Goal: Communication & Community: Answer question/provide support

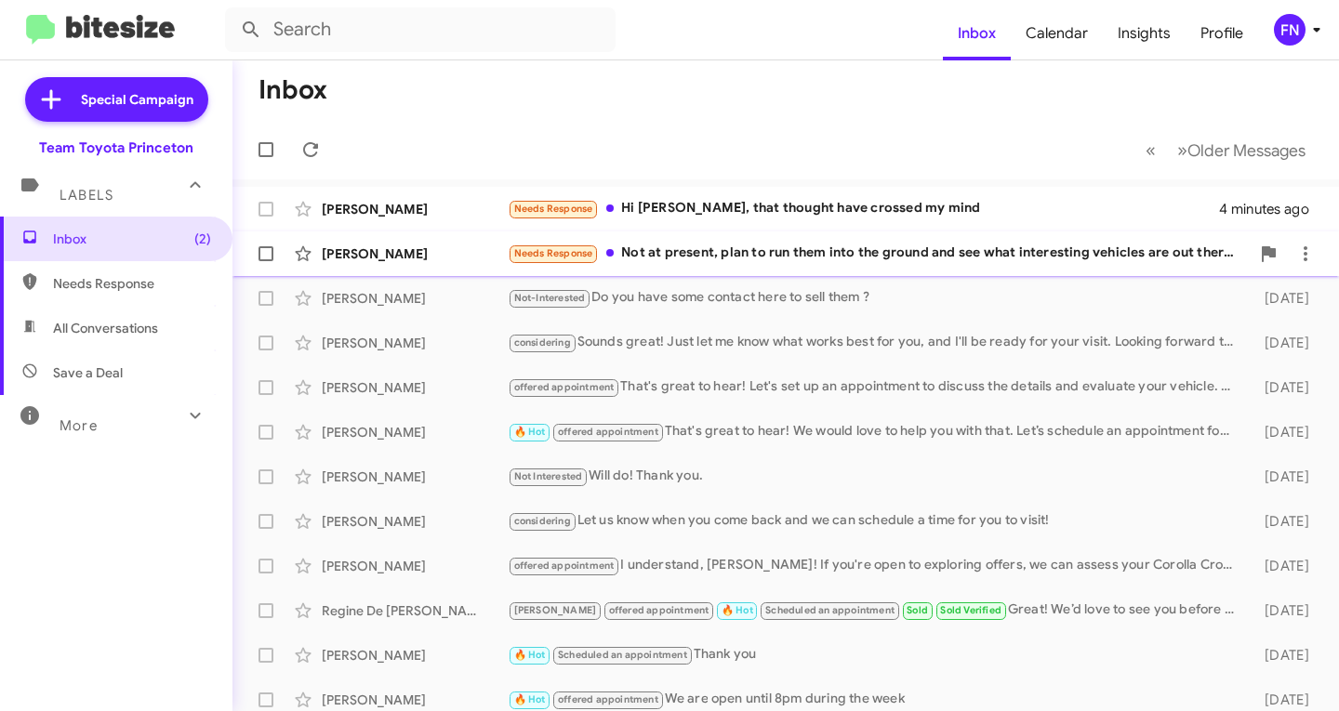
click at [759, 257] on div "Needs Response Not at present, plan to run them into the ground and see what in…" at bounding box center [879, 253] width 742 height 21
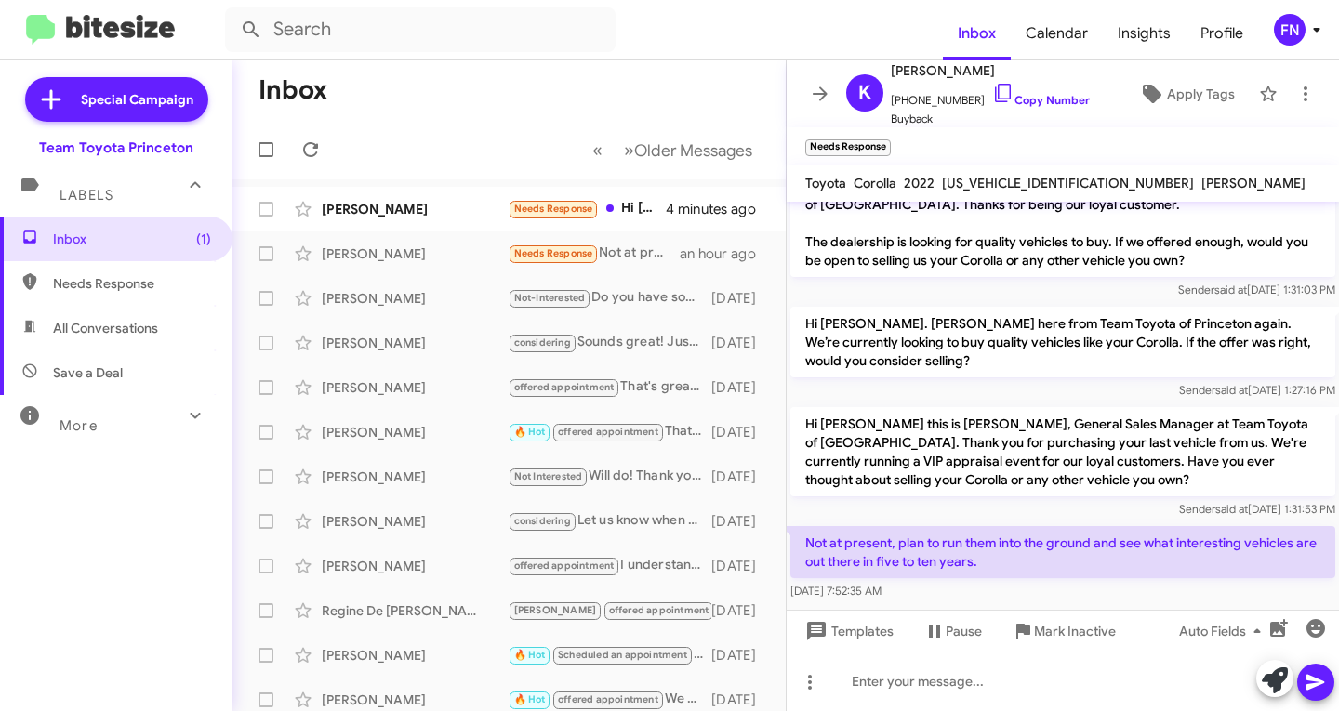
scroll to position [49, 0]
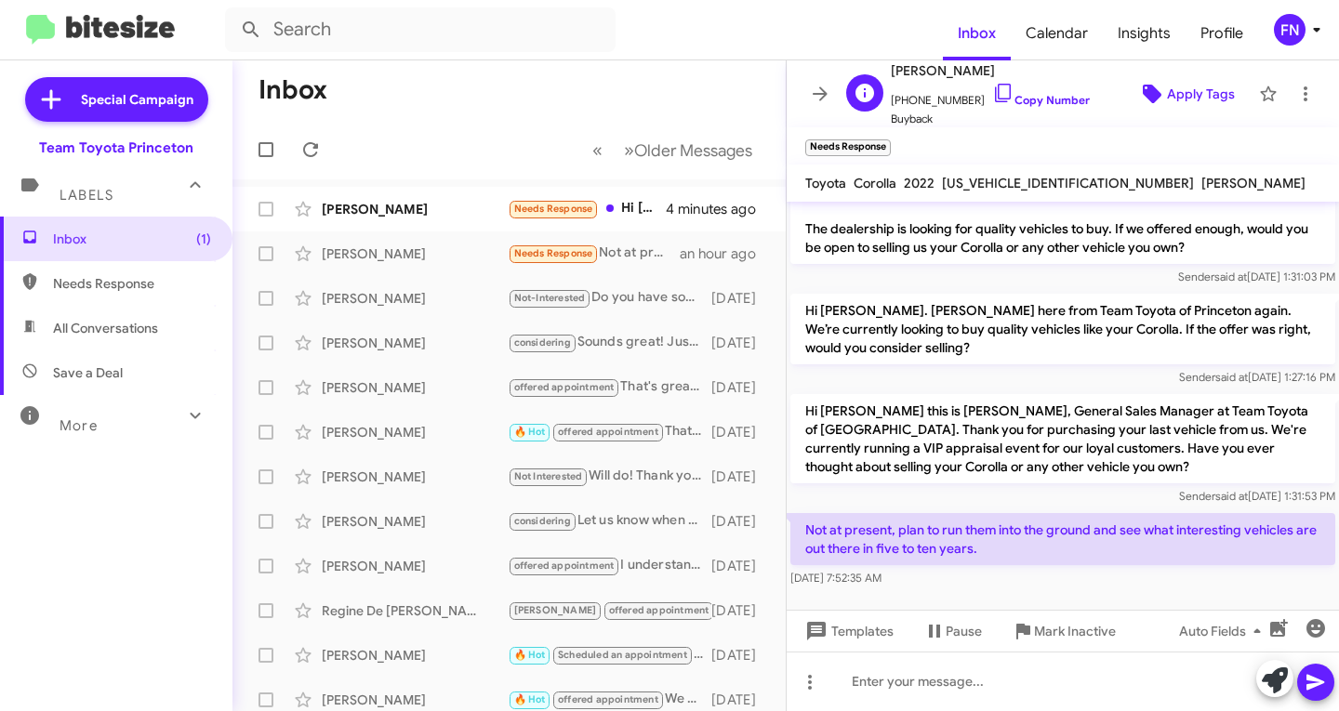
click at [1143, 92] on icon at bounding box center [1152, 94] width 19 height 19
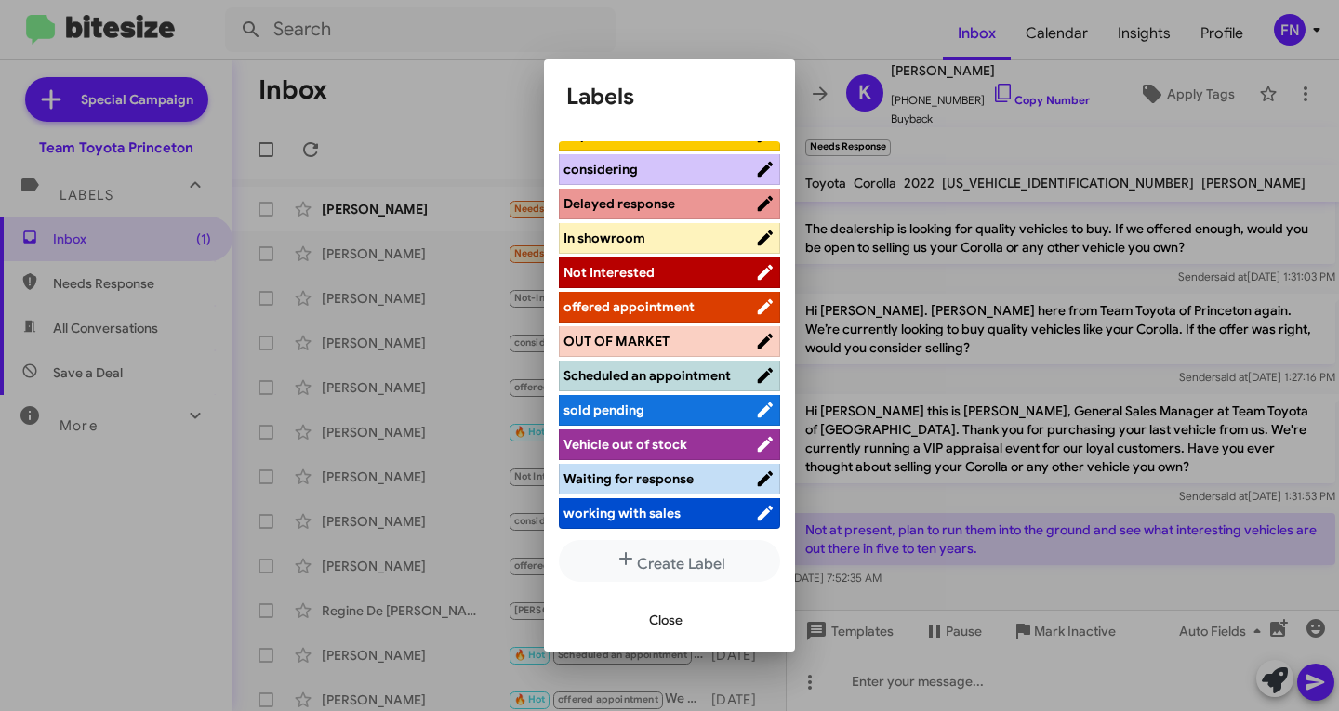
click at [651, 264] on span "Not Interested" at bounding box center [609, 272] width 91 height 17
click at [670, 604] on span "Close" at bounding box center [665, 620] width 33 height 33
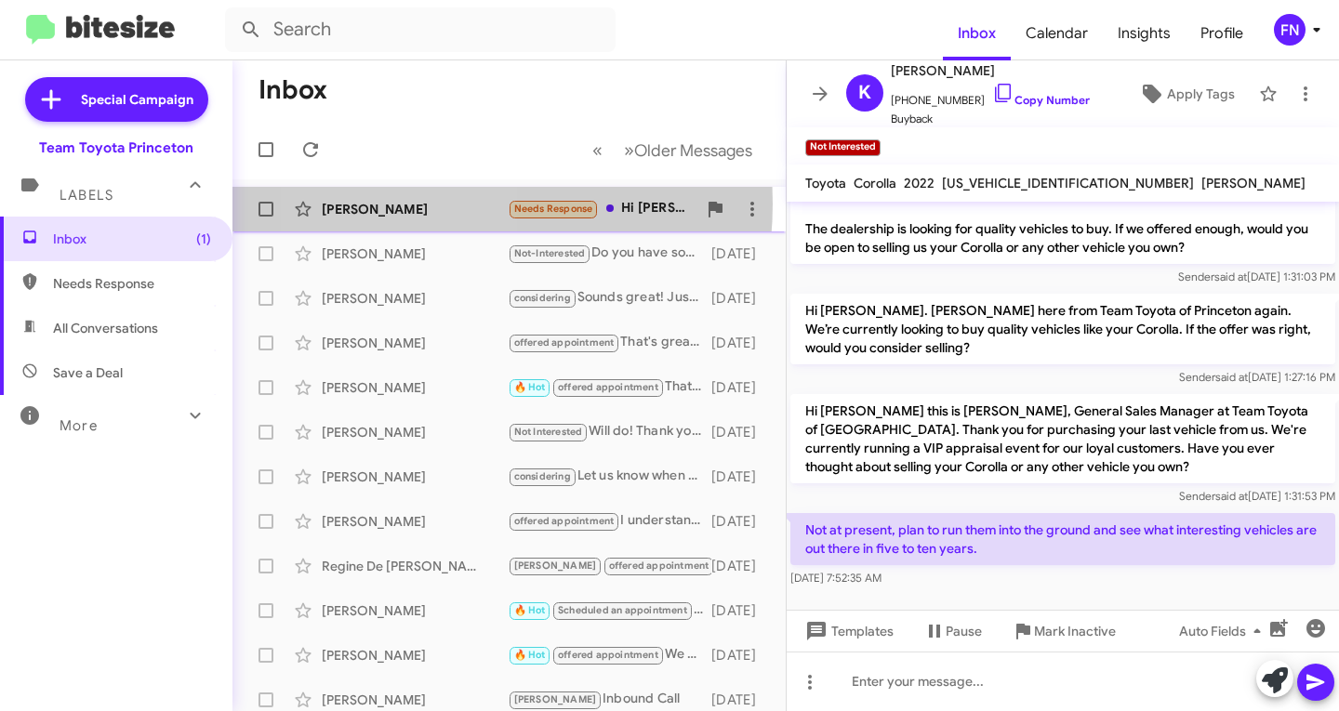
click at [408, 204] on div "[PERSON_NAME]" at bounding box center [415, 209] width 186 height 19
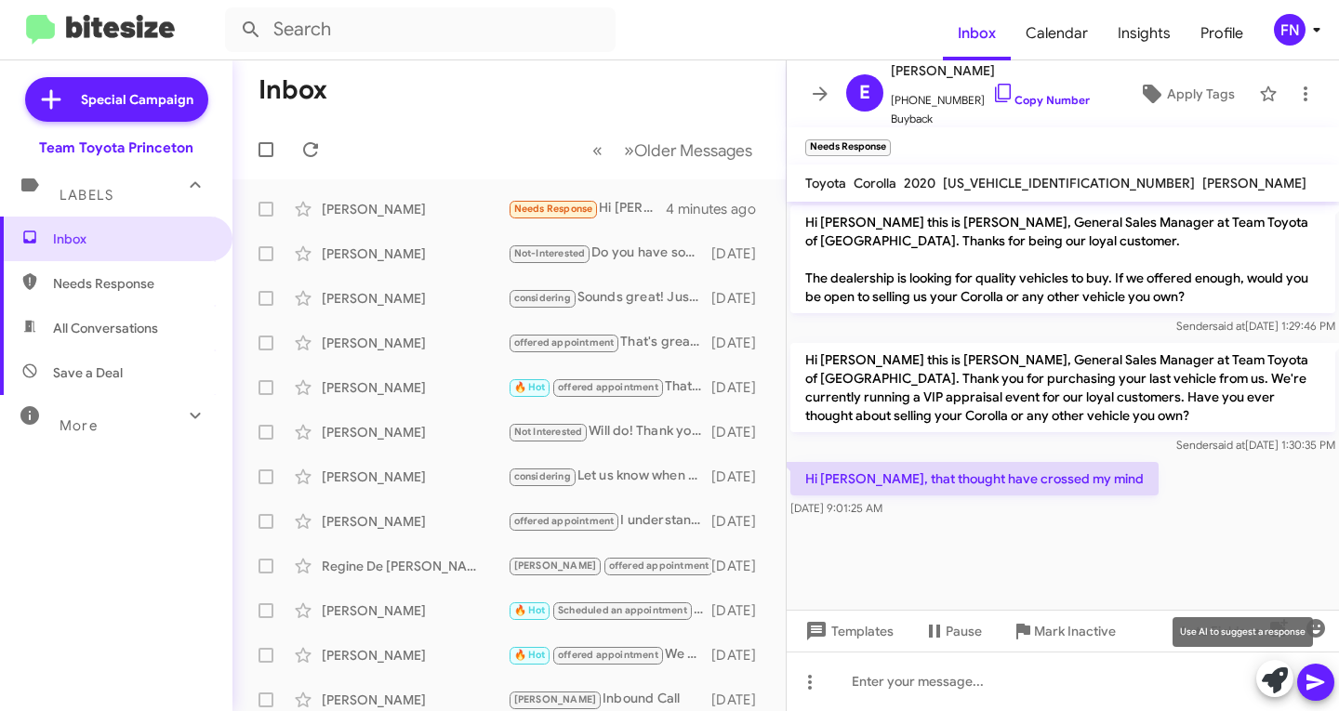
click at [1276, 678] on icon at bounding box center [1275, 681] width 26 height 26
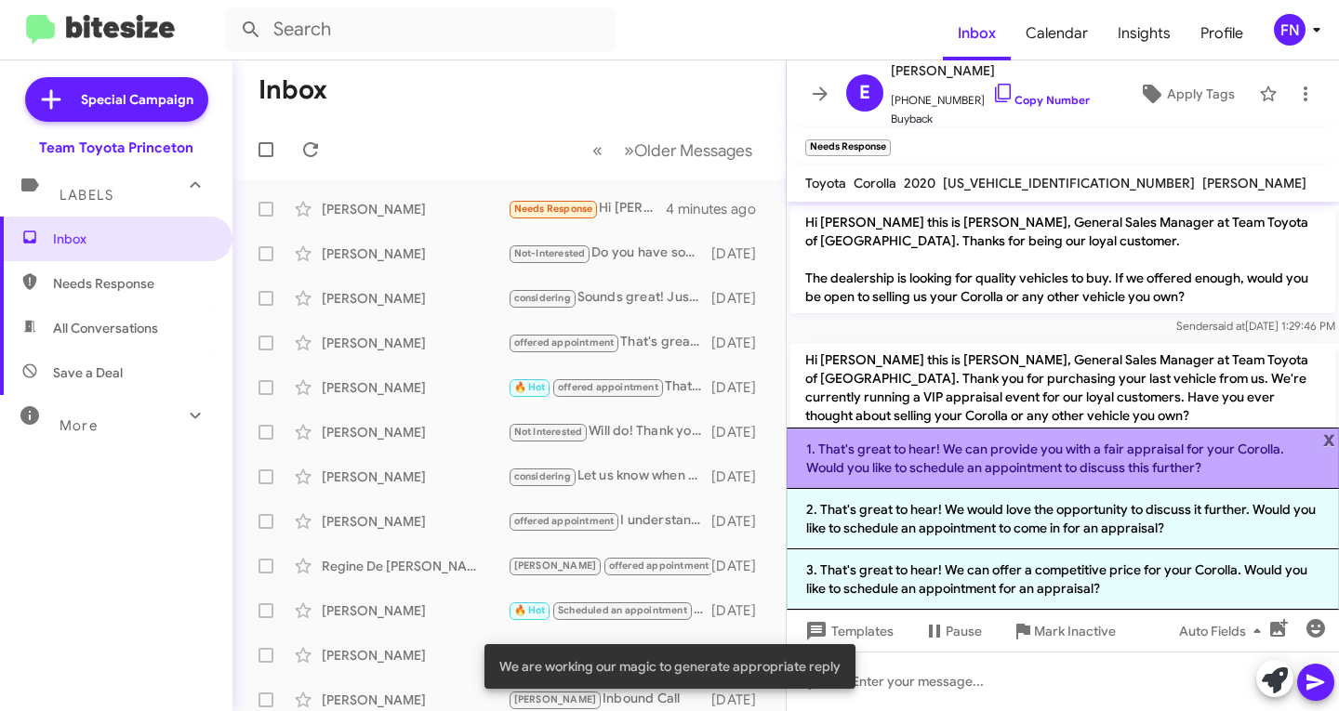
click at [1076, 463] on li "1. That's great to hear! We can provide you with a fair appraisal for your Coro…" at bounding box center [1063, 458] width 552 height 61
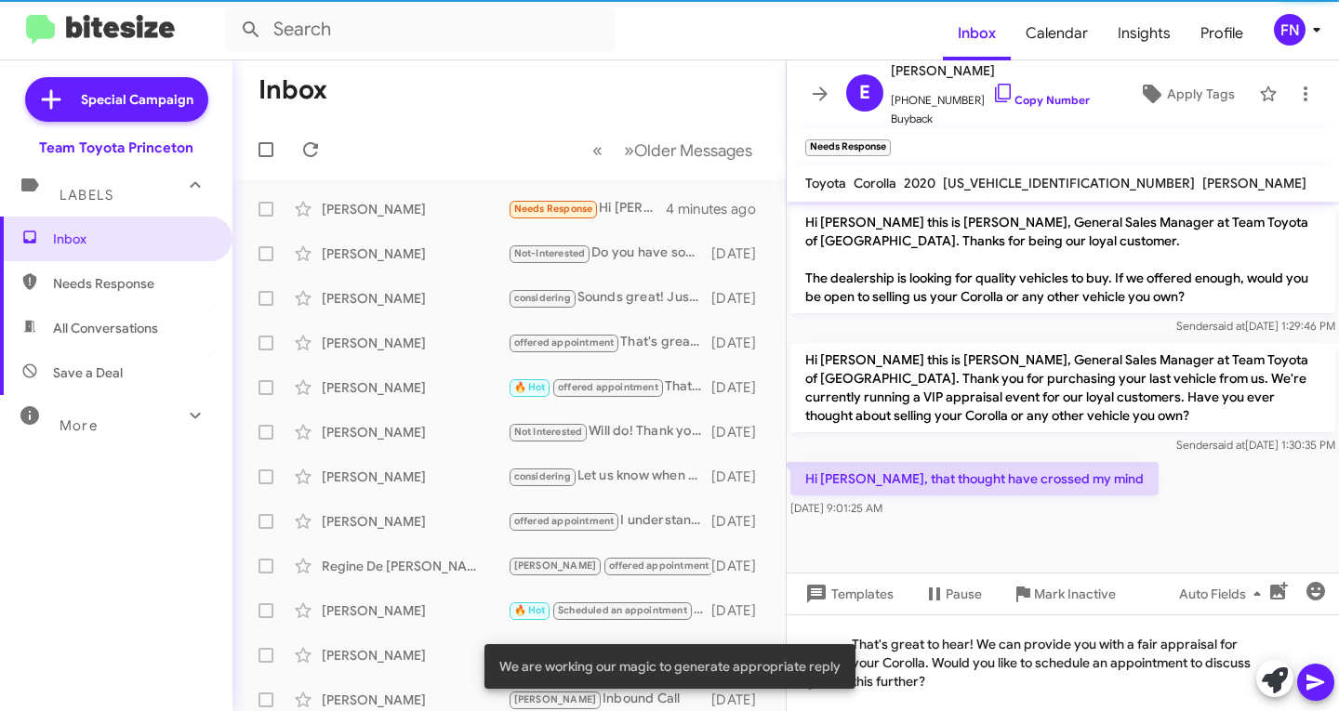
click at [1318, 689] on icon at bounding box center [1316, 682] width 22 height 22
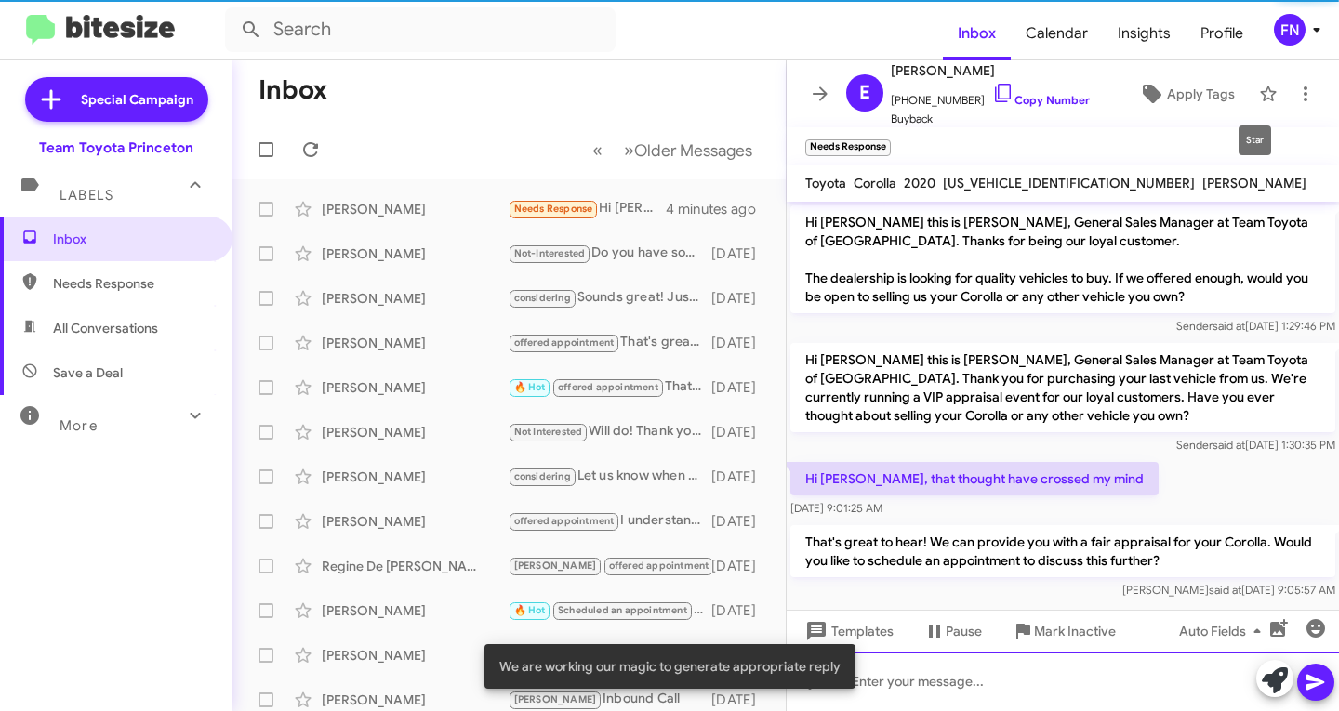
scroll to position [12, 0]
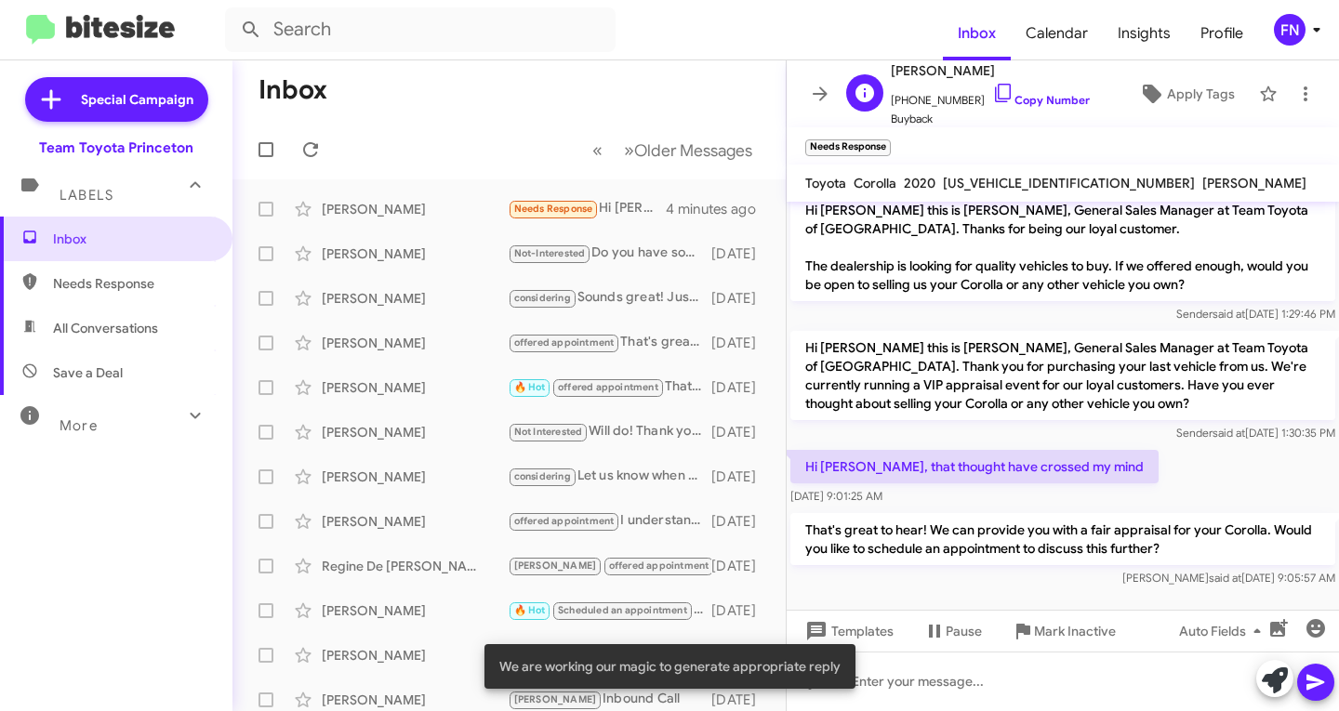
click at [1189, 76] on div "E [PERSON_NAME] [PHONE_NUMBER] Copy Number Buyback Apply Tags" at bounding box center [1044, 94] width 411 height 69
click at [1189, 88] on span "Apply Tags" at bounding box center [1201, 93] width 68 height 33
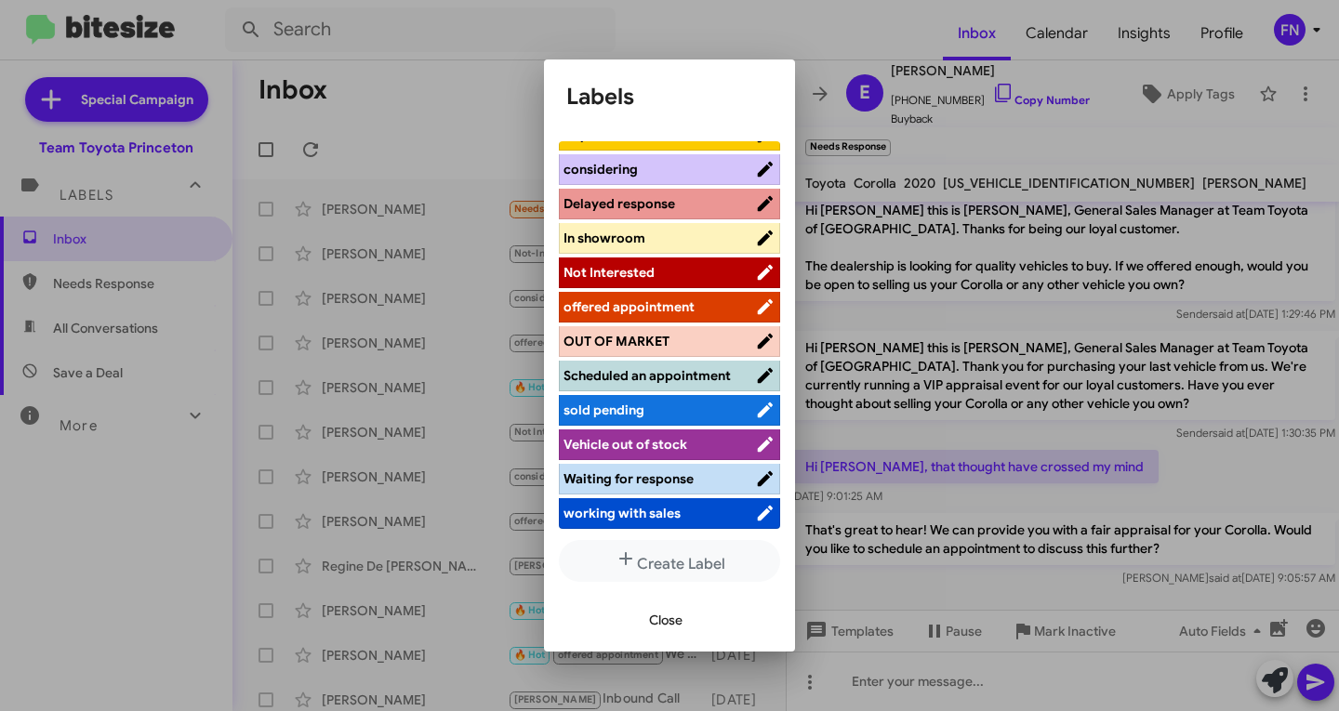
scroll to position [244, 0]
click at [661, 304] on li "offered appointment" at bounding box center [669, 307] width 221 height 31
click at [675, 299] on span "offered appointment" at bounding box center [629, 307] width 131 height 17
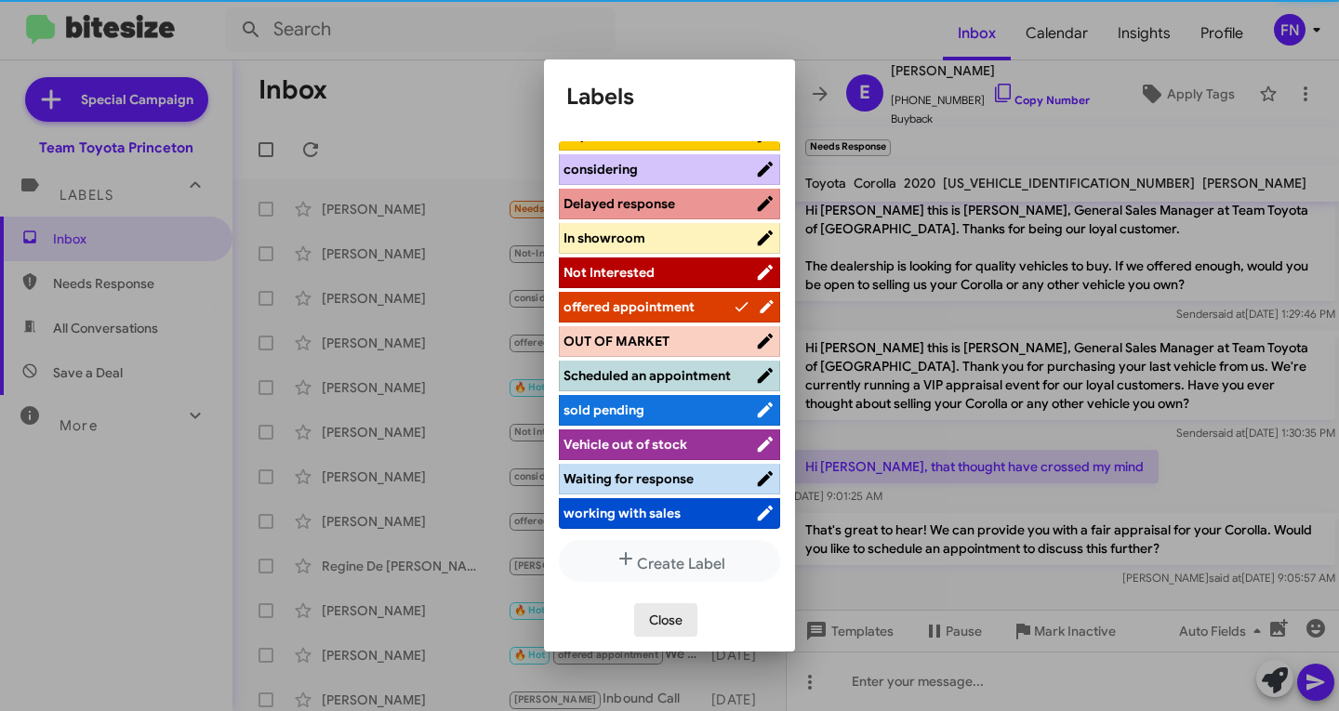
click at [657, 619] on span "Close" at bounding box center [665, 620] width 33 height 33
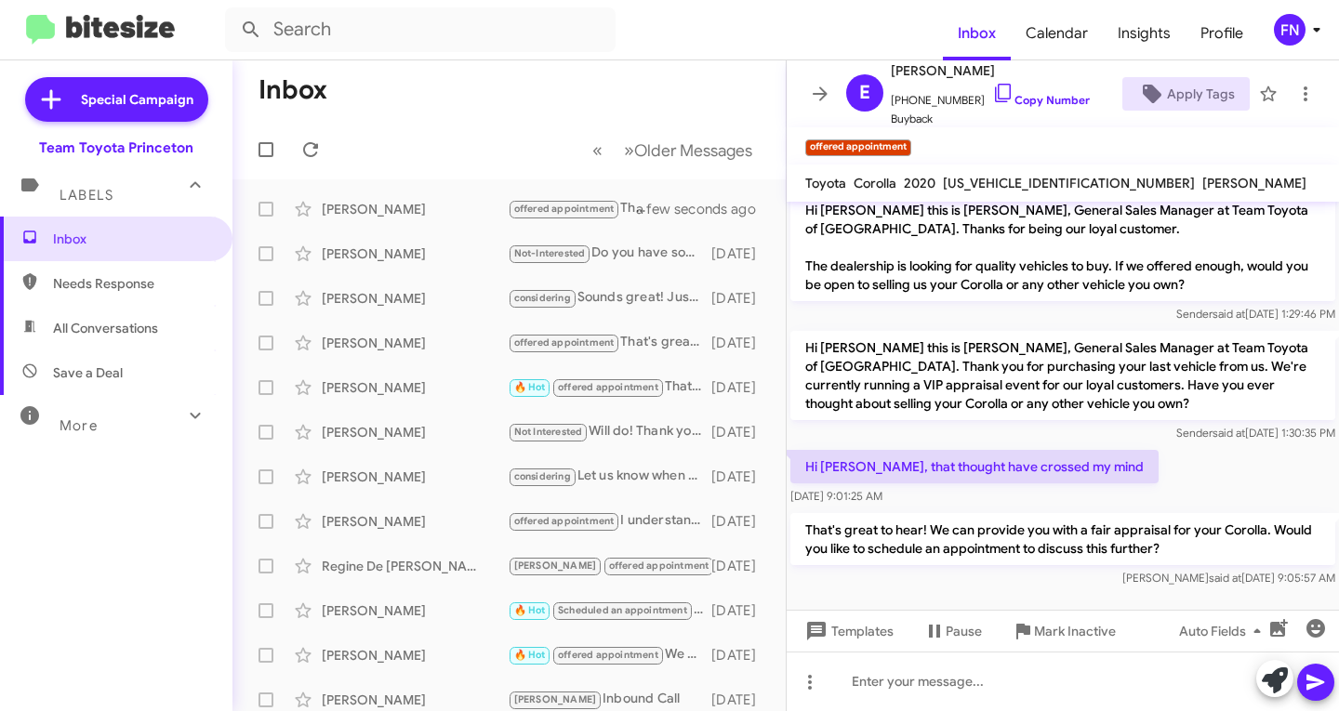
click at [1296, 33] on div "FN" at bounding box center [1290, 30] width 32 height 32
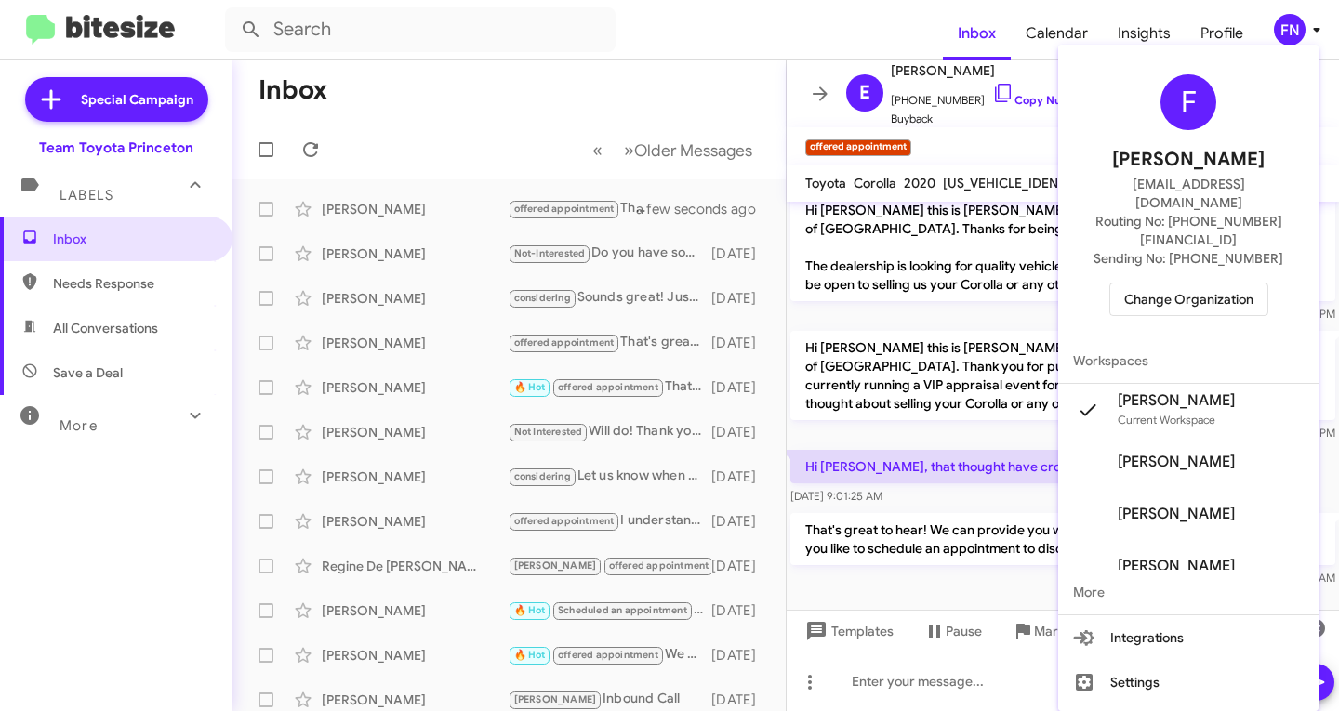
click at [1203, 284] on span "Change Organization" at bounding box center [1188, 300] width 129 height 32
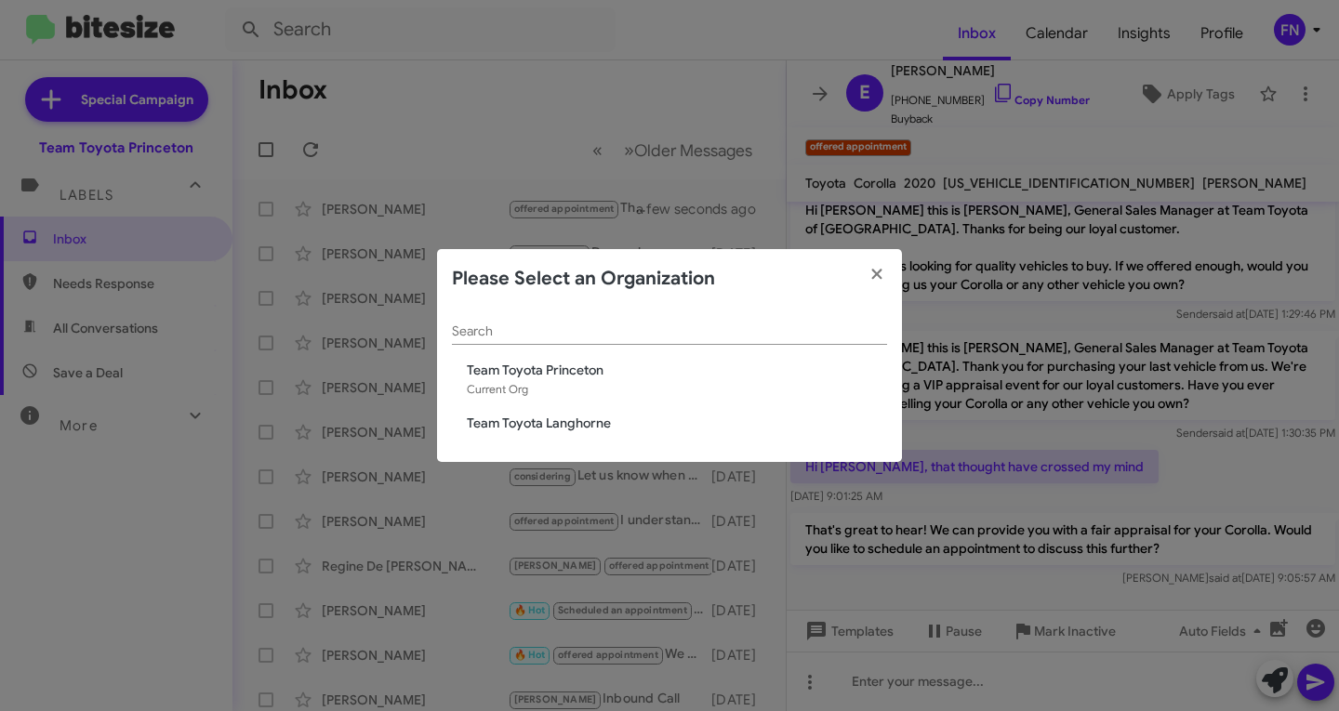
click at [617, 419] on span "Team Toyota Langhorne" at bounding box center [677, 423] width 420 height 19
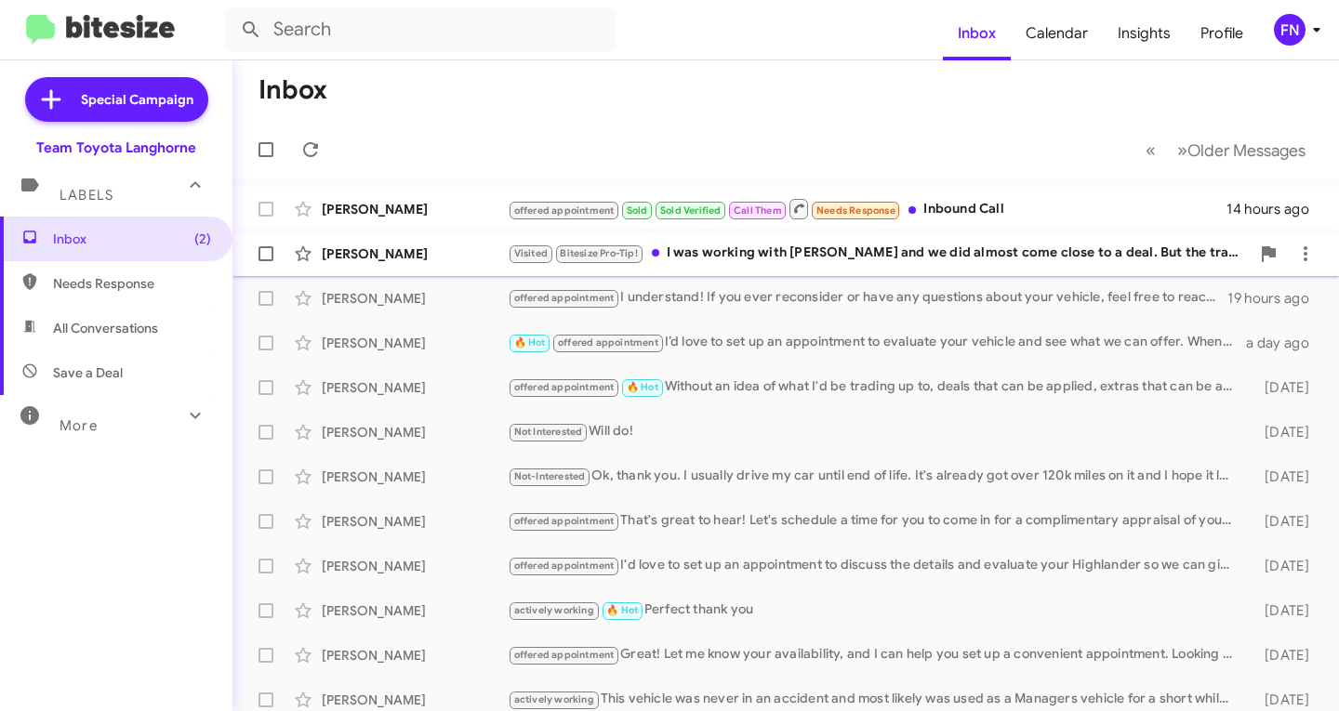
click at [415, 250] on div "[PERSON_NAME]" at bounding box center [415, 254] width 186 height 19
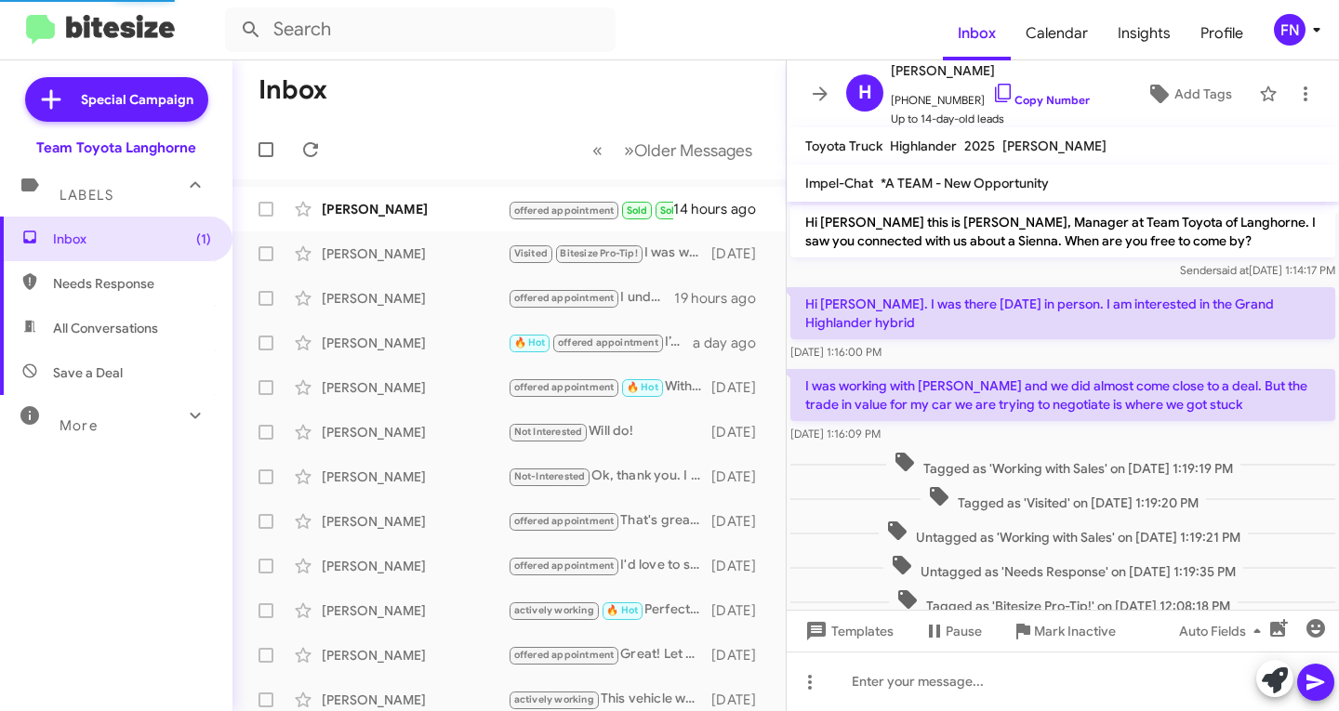
scroll to position [46, 0]
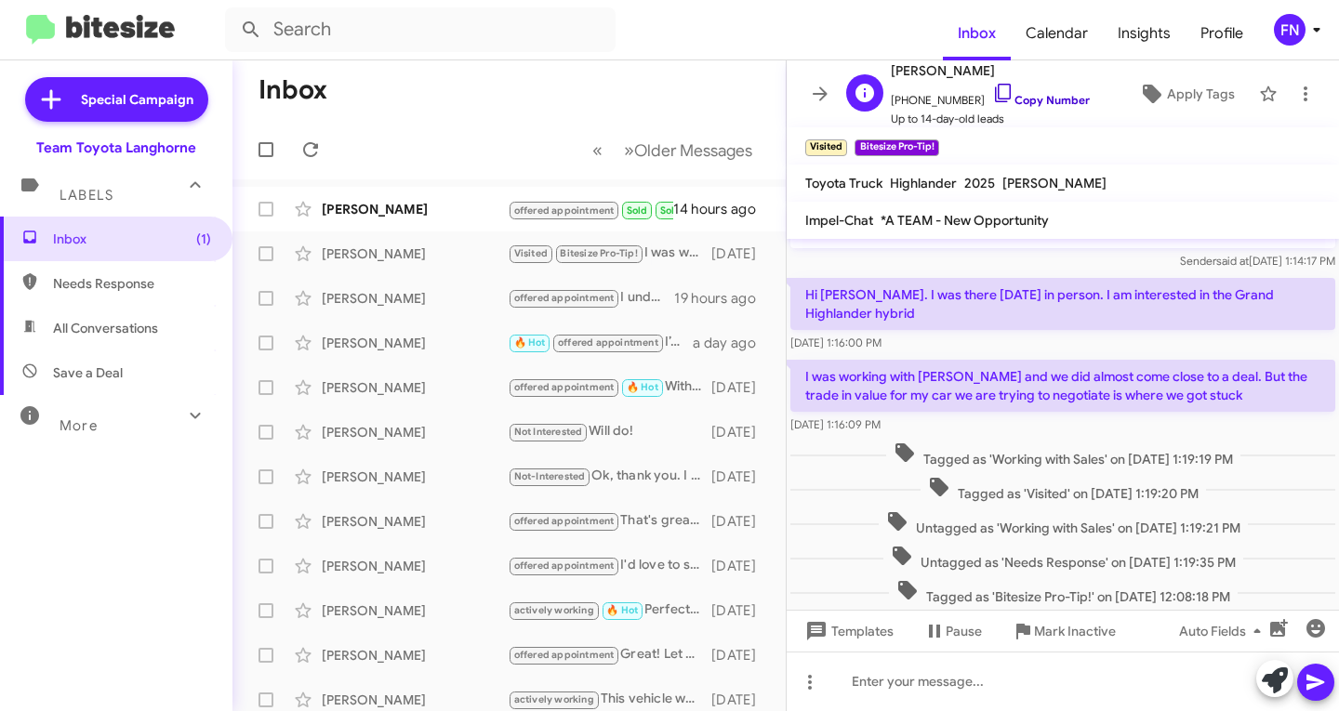
click at [1026, 96] on link "Copy Number" at bounding box center [1041, 100] width 98 height 14
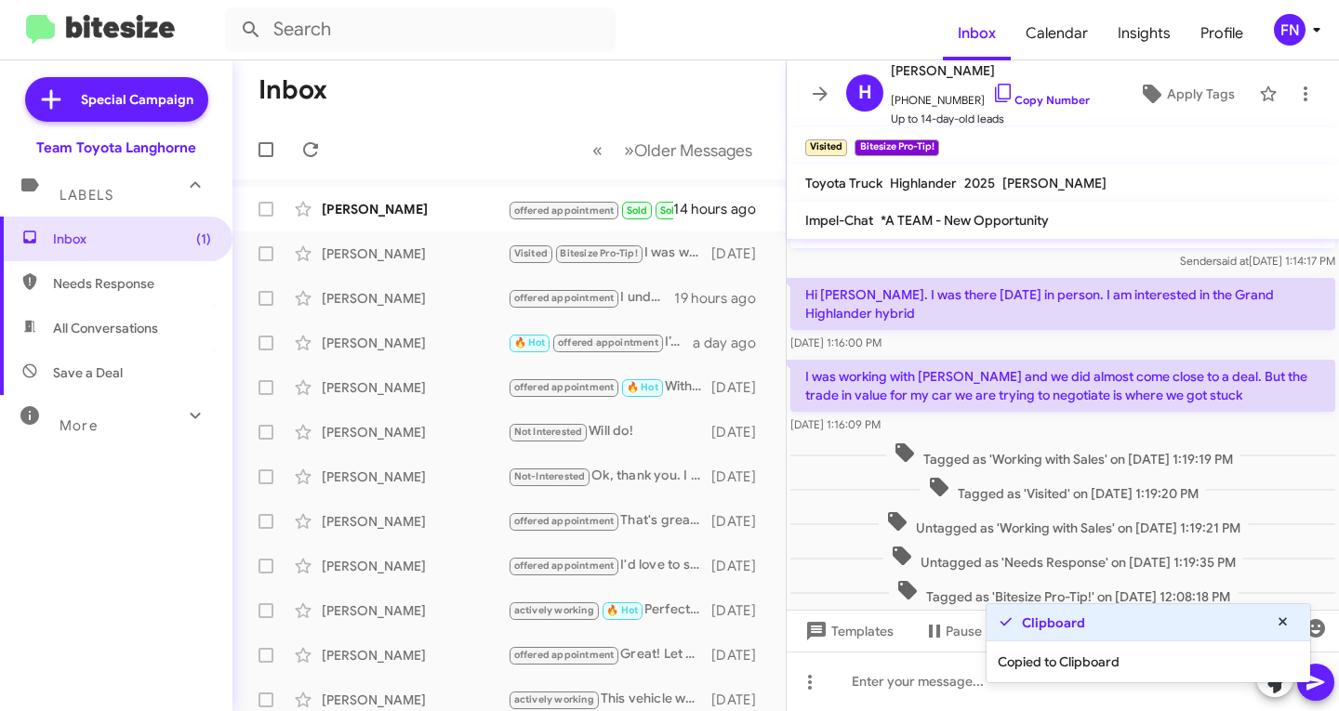
scroll to position [84, 0]
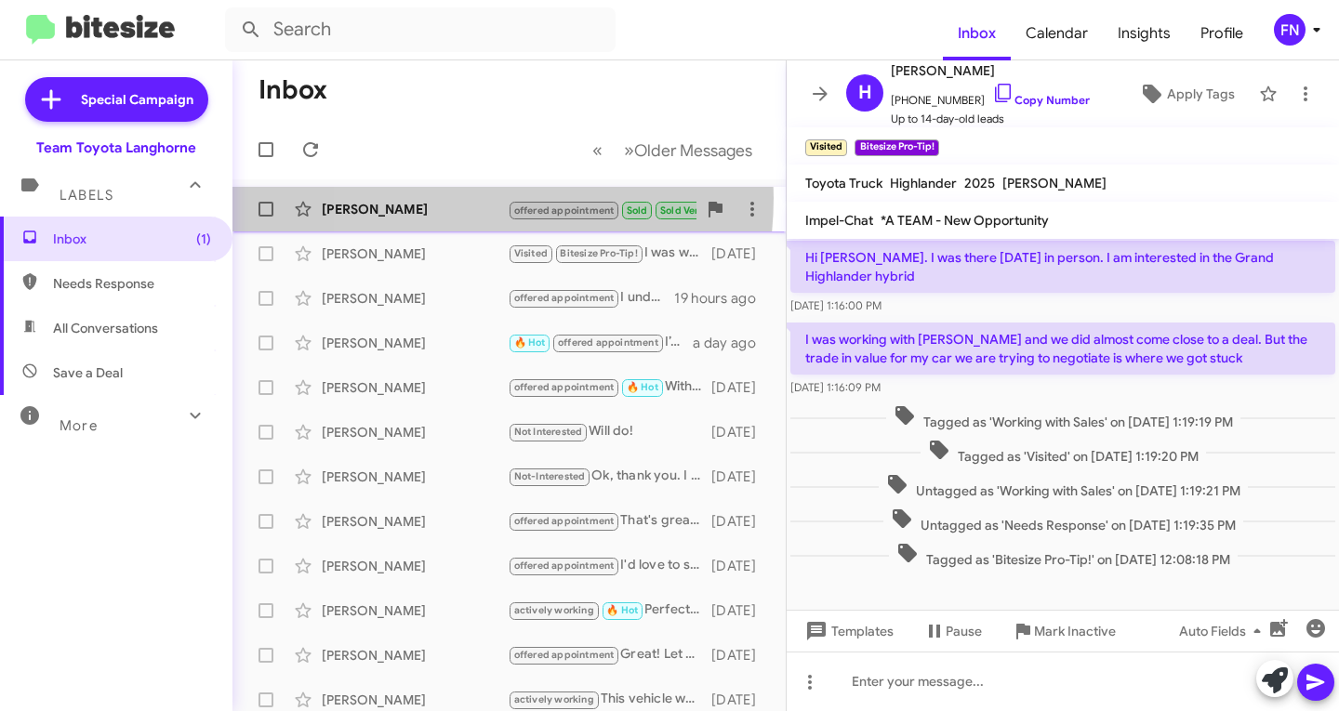
click at [435, 198] on div "Stephen Duru offered appointment Sold Sold Verified Call Them Needs Response In…" at bounding box center [509, 209] width 524 height 37
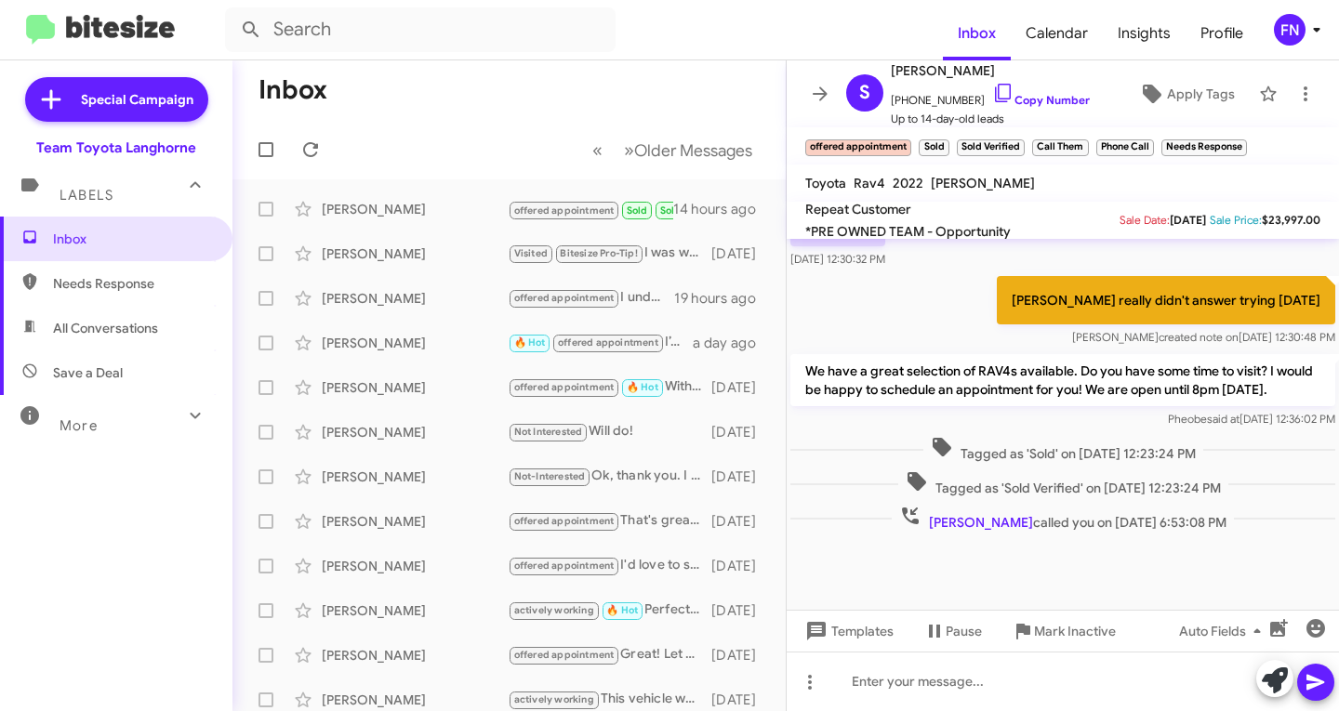
scroll to position [696, 0]
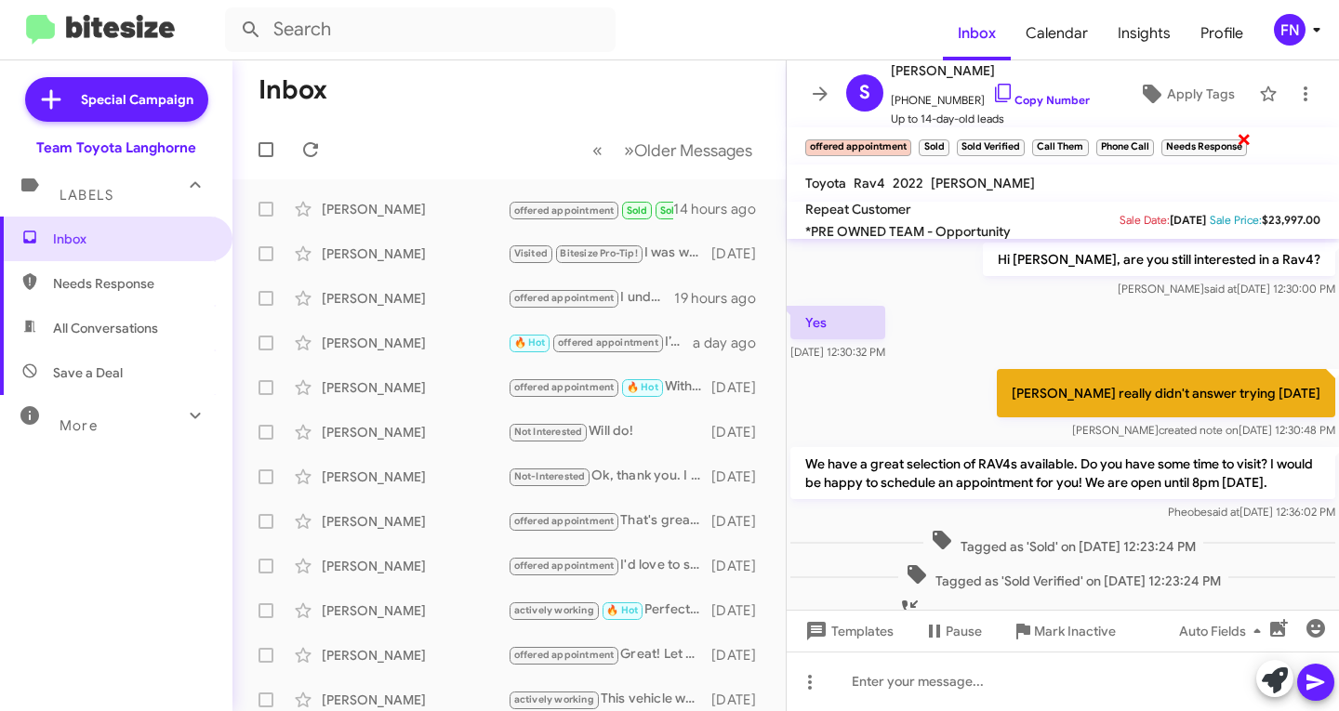
click at [1244, 140] on span "×" at bounding box center [1244, 138] width 15 height 22
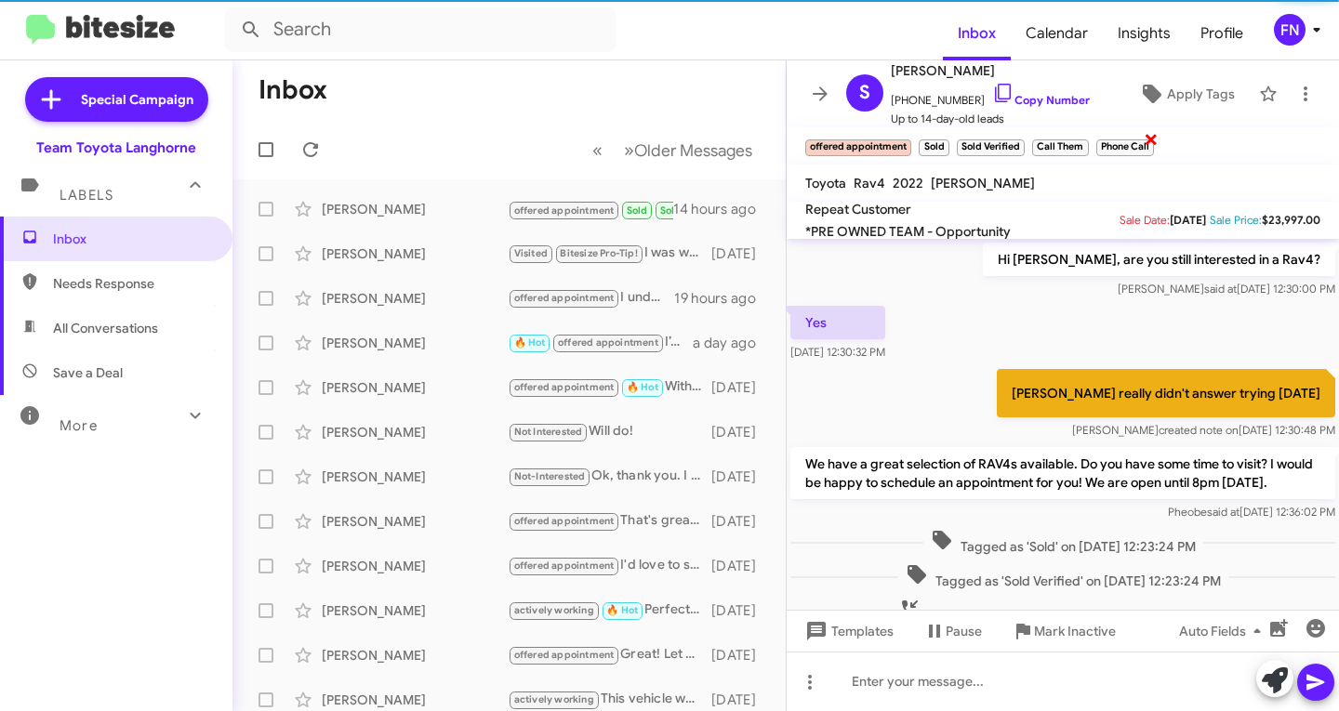
click at [1150, 136] on span "×" at bounding box center [1151, 138] width 15 height 22
click at [1088, 138] on span "×" at bounding box center [1086, 138] width 15 height 22
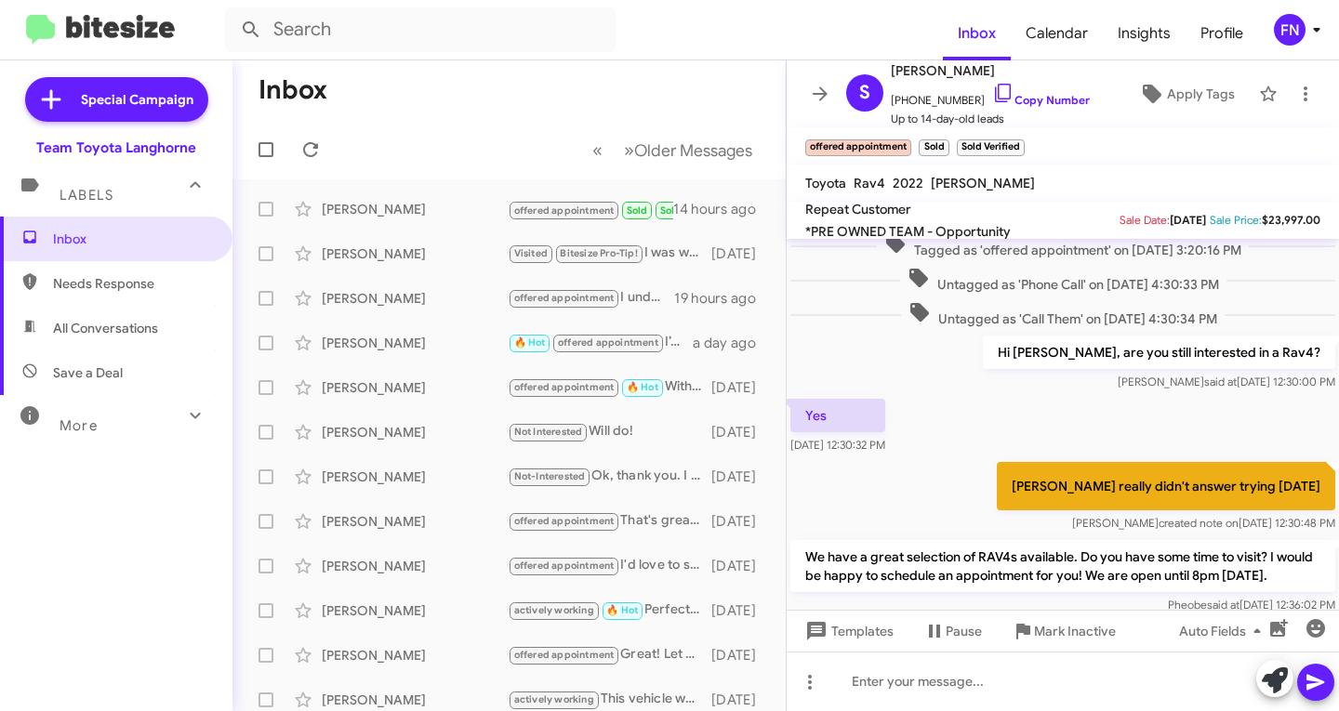
scroll to position [789, 0]
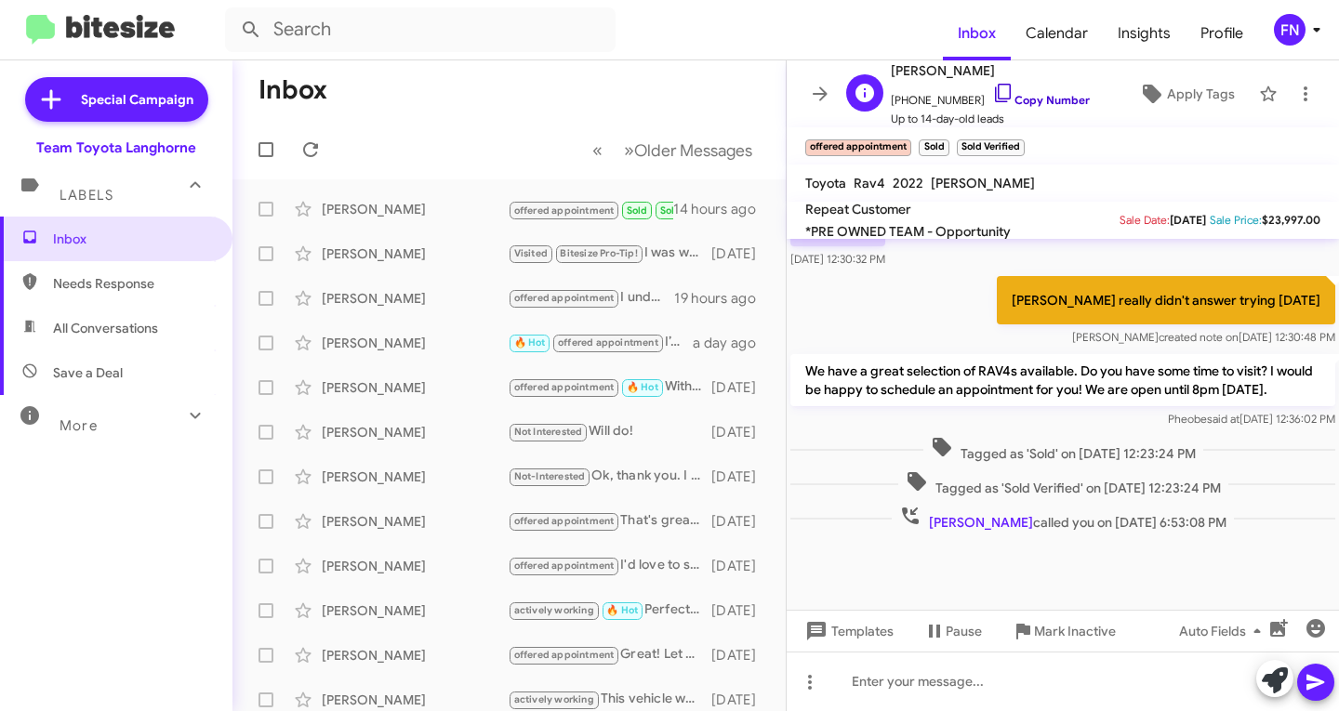
click at [996, 100] on link "Copy Number" at bounding box center [1041, 100] width 98 height 14
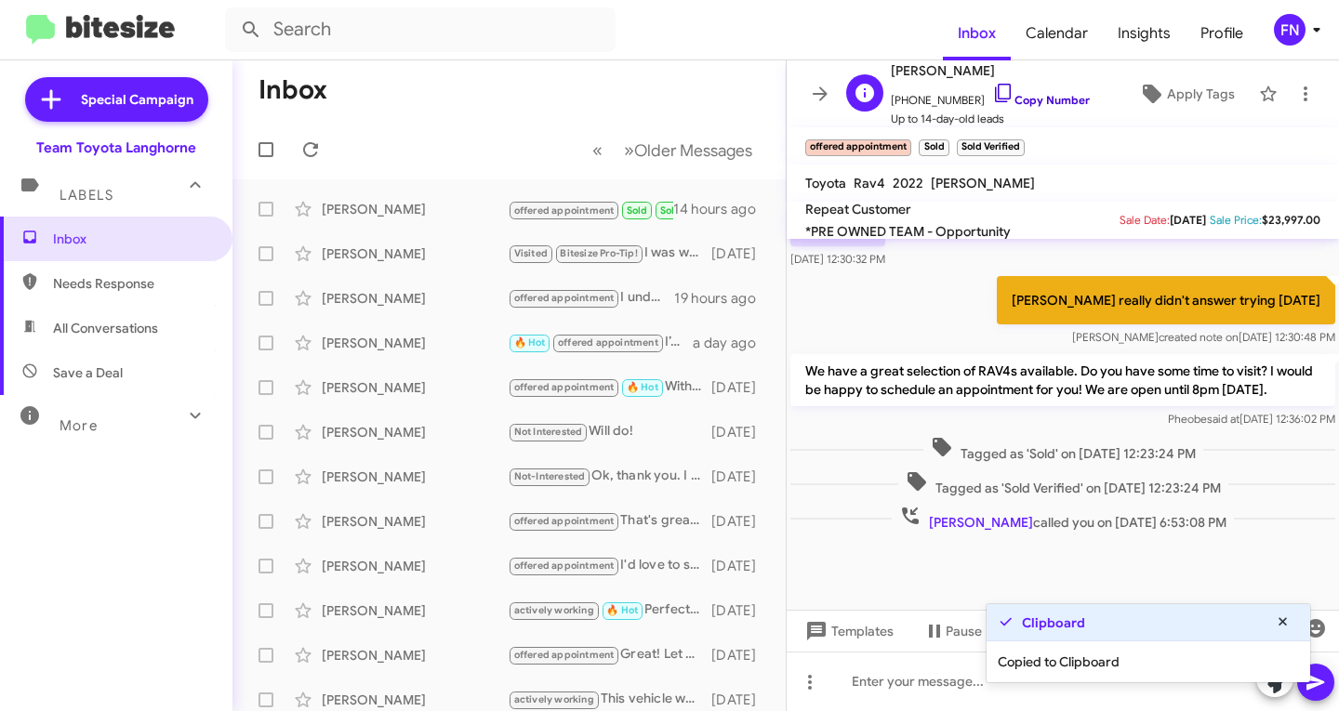
click at [996, 100] on link "Copy Number" at bounding box center [1041, 100] width 98 height 14
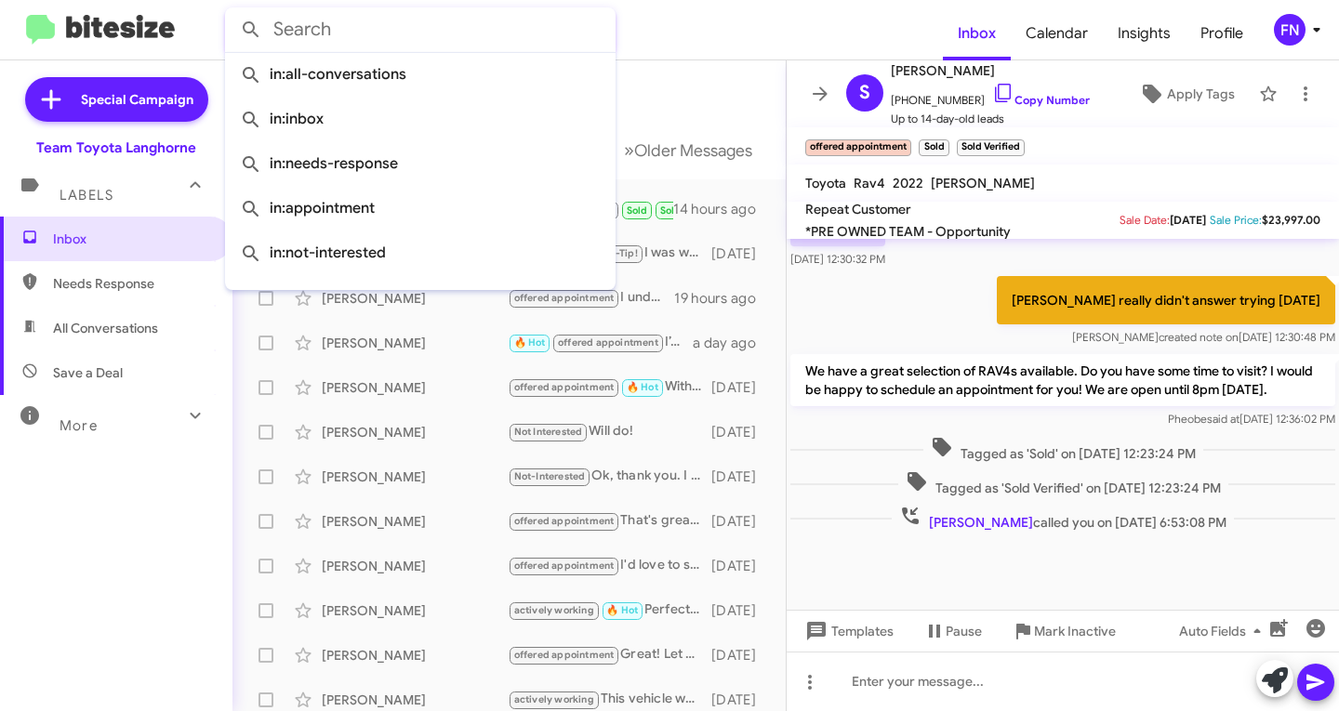
click at [494, 44] on input "text" at bounding box center [420, 29] width 391 height 45
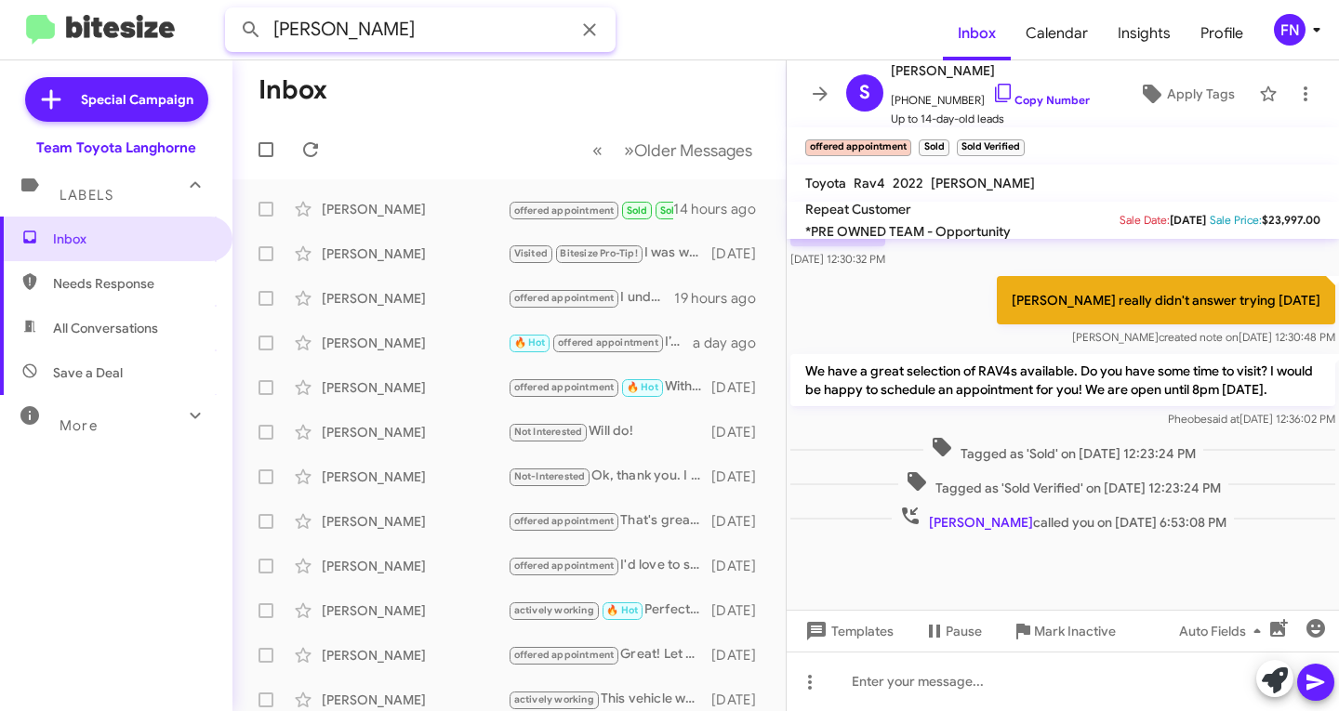
type input "RUSSELL"
click at [232, 11] on button at bounding box center [250, 29] width 37 height 37
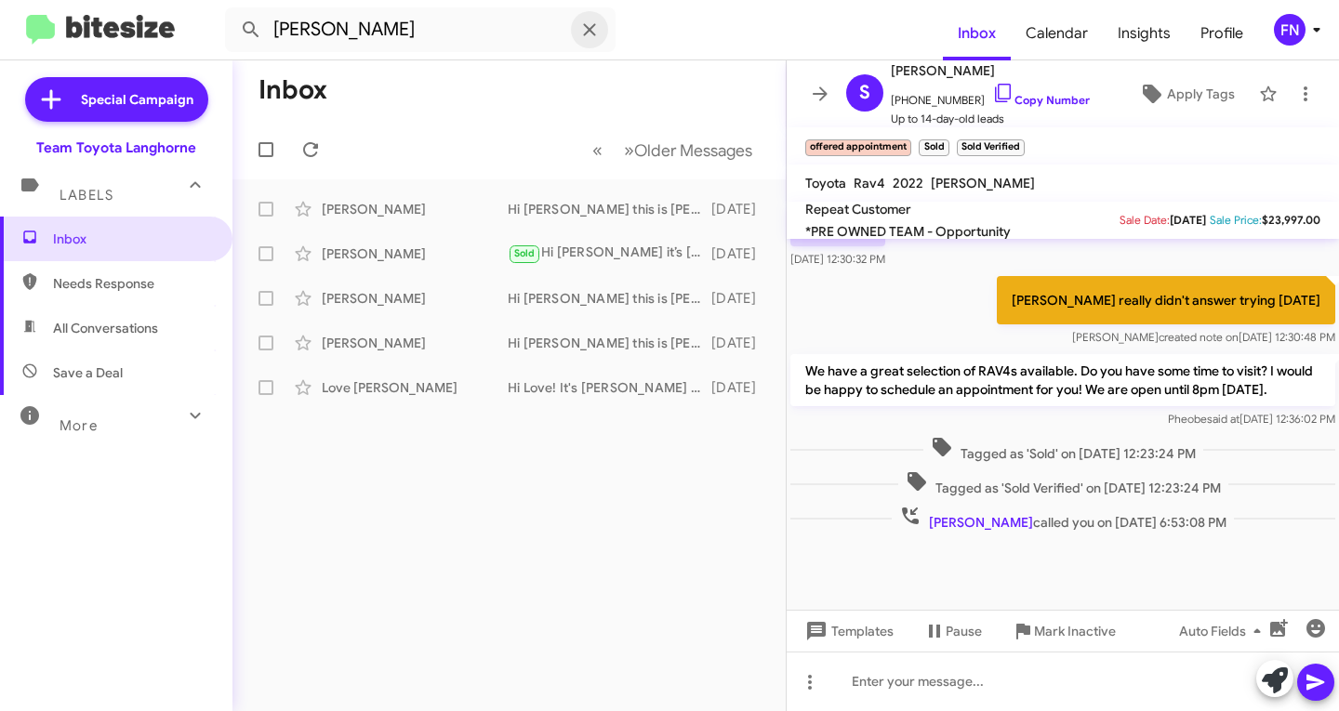
drag, startPoint x: 584, startPoint y: 31, endPoint x: 672, endPoint y: 47, distance: 89.9
click at [585, 31] on icon at bounding box center [589, 30] width 22 height 22
